Goal: Navigation & Orientation: Find specific page/section

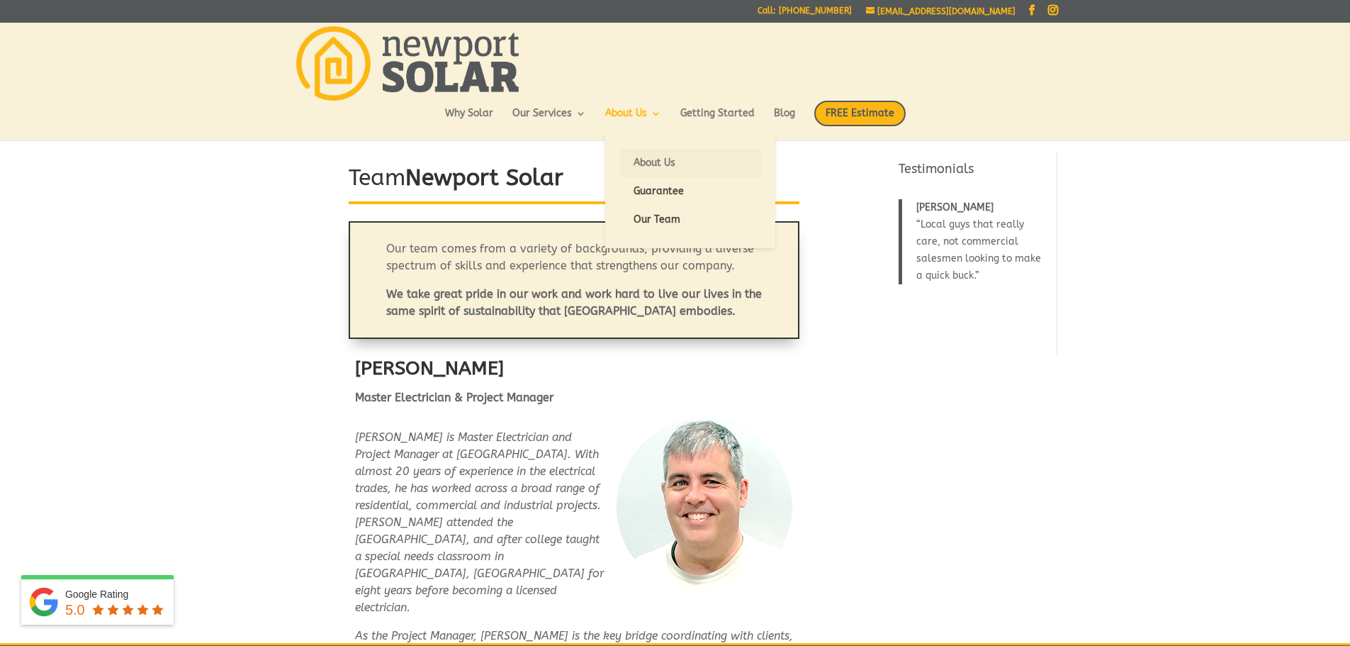
click at [639, 160] on link "About Us" at bounding box center [691, 163] width 142 height 28
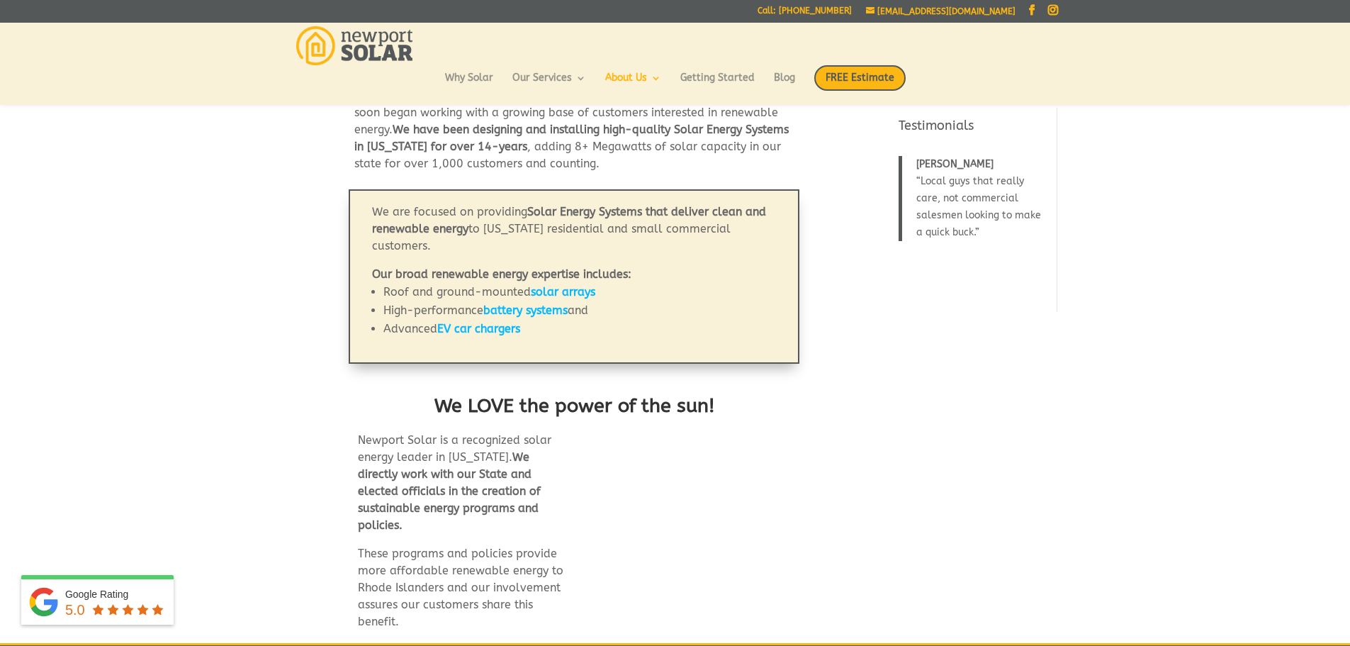
scroll to position [460, 0]
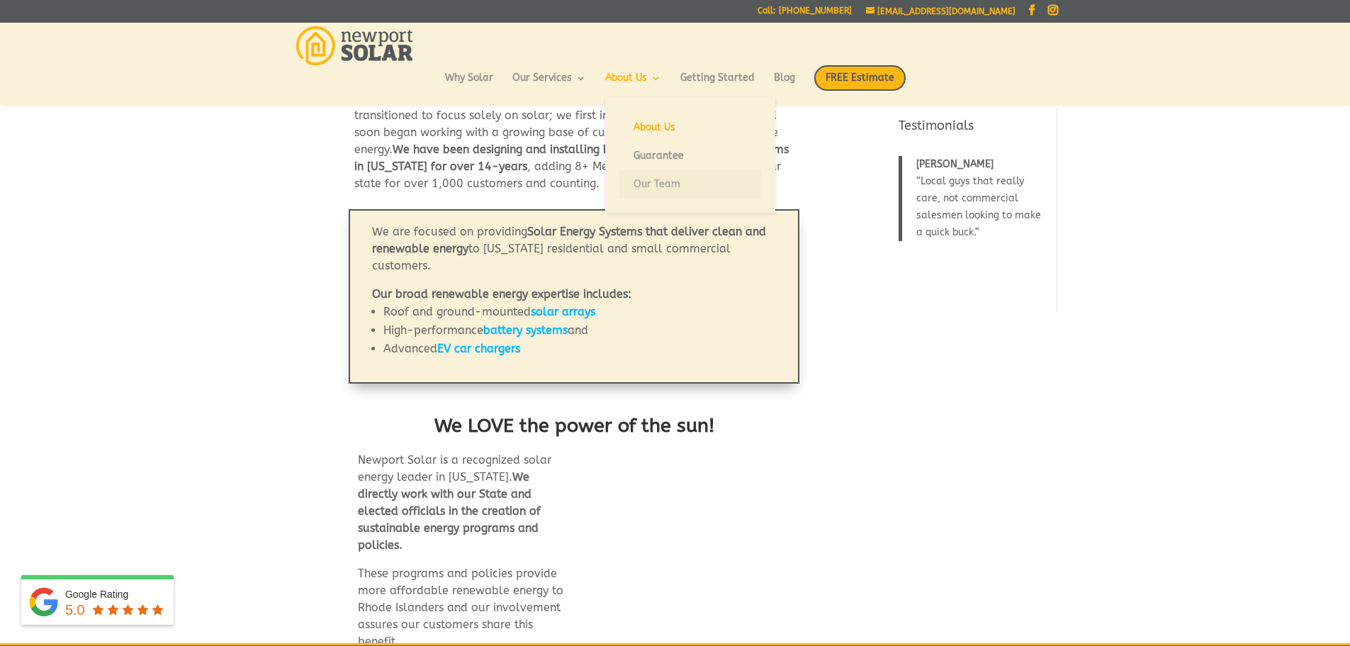
click at [647, 188] on link "Our Team" at bounding box center [691, 184] width 142 height 28
